Goal: Information Seeking & Learning: Understand process/instructions

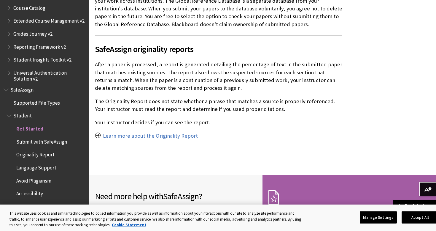
scroll to position [362, 0]
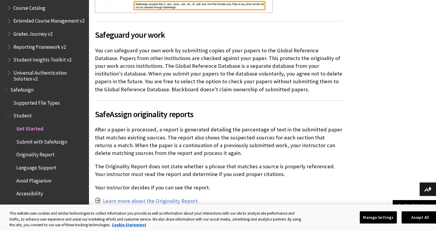
click at [42, 143] on span "Submit with SafeAssign" at bounding box center [41, 140] width 51 height 8
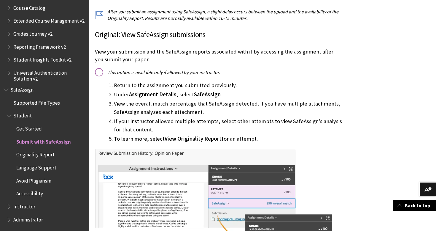
scroll to position [432, 0]
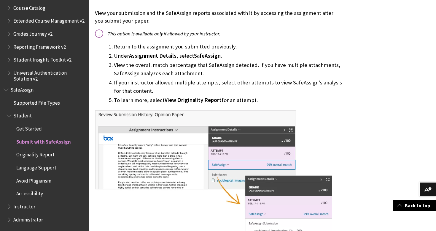
click at [45, 153] on span "Originality Report" at bounding box center [35, 154] width 38 height 8
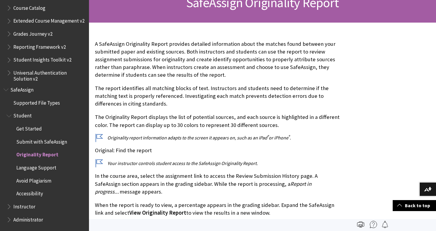
scroll to position [20, 0]
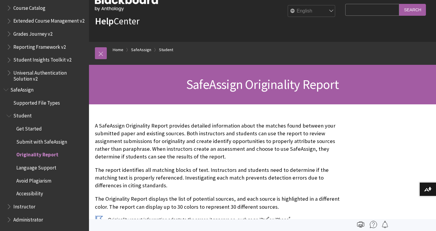
click at [32, 89] on span "SafeAssign" at bounding box center [21, 89] width 23 height 8
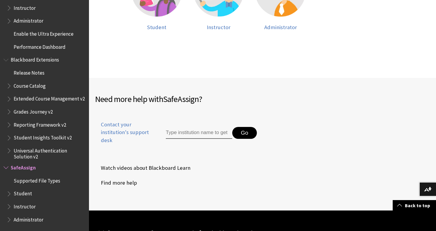
scroll to position [104, 0]
